Goal: Information Seeking & Learning: Understand process/instructions

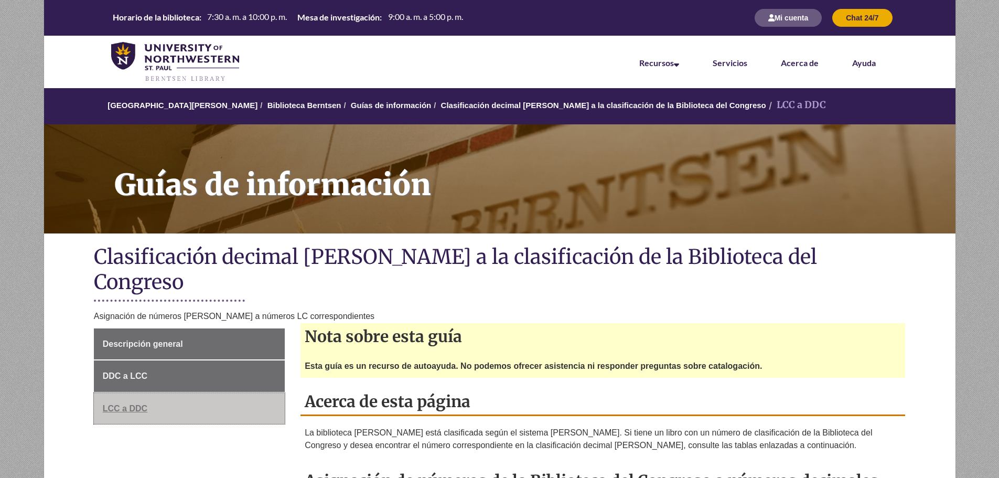
click at [124, 393] on link "LCC a DDC" at bounding box center [189, 408] width 191 height 31
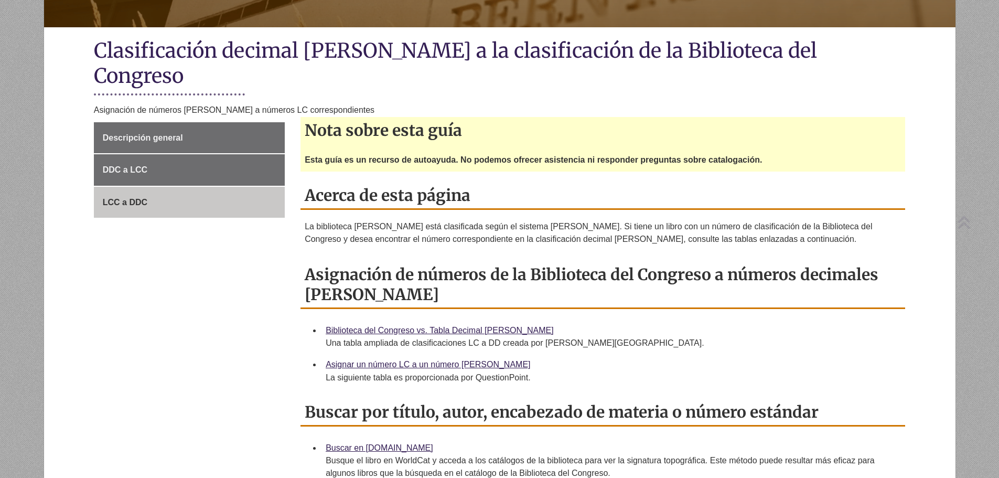
scroll to position [210, 0]
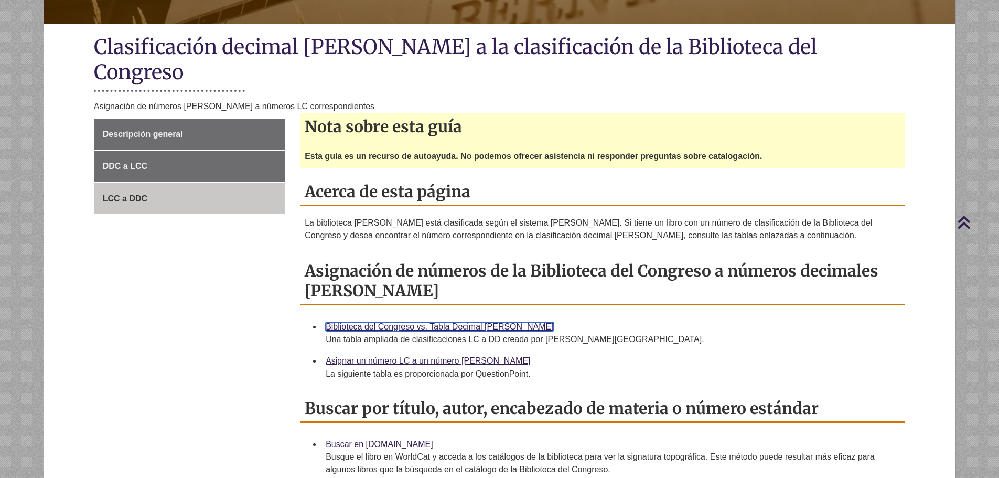
click at [427, 322] on font "Biblioteca del Congreso vs. Tabla Decimal [PERSON_NAME]" at bounding box center [440, 326] width 228 height 9
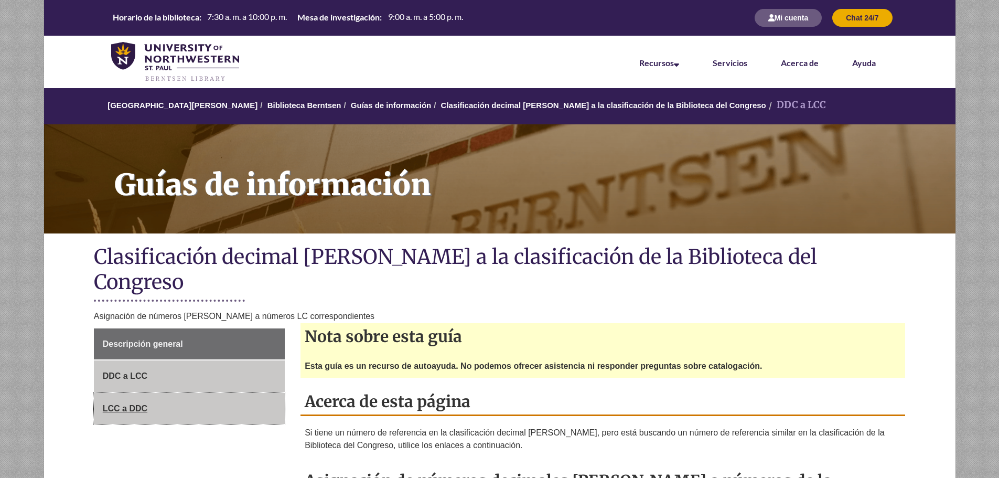
click at [145, 404] on font "LCC a DDC" at bounding box center [125, 408] width 45 height 9
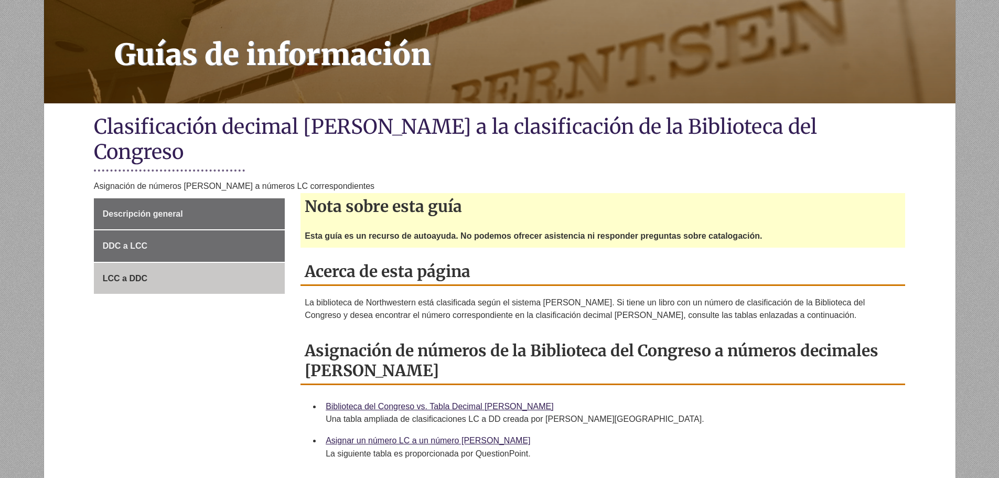
scroll to position [157, 0]
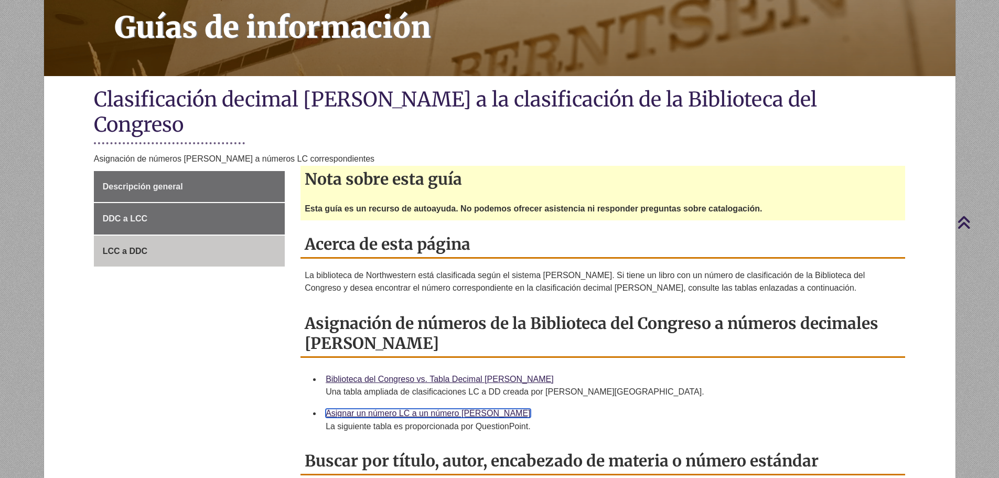
click at [414, 409] on font "Asignar un número LC a un número [PERSON_NAME]" at bounding box center [428, 413] width 205 height 9
